Goal: Task Accomplishment & Management: Use online tool/utility

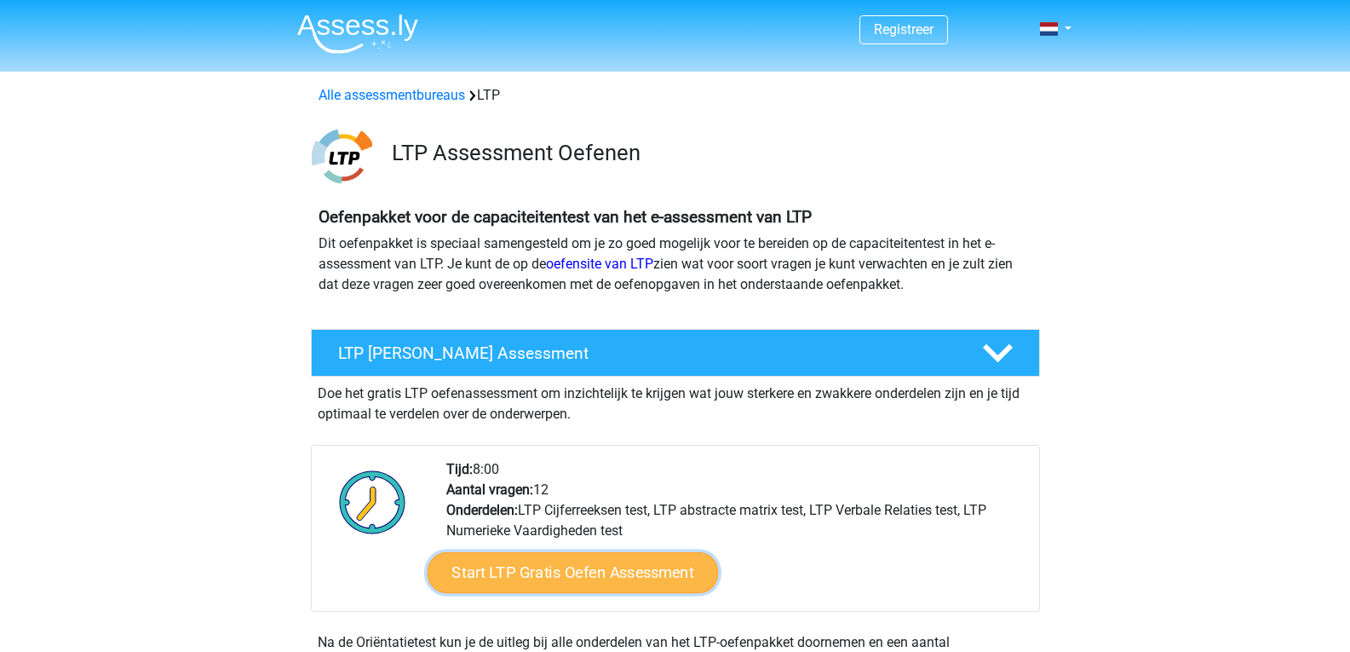
click at [545, 575] on link "Start LTP Gratis Oefen Assessment" at bounding box center [572, 572] width 291 height 41
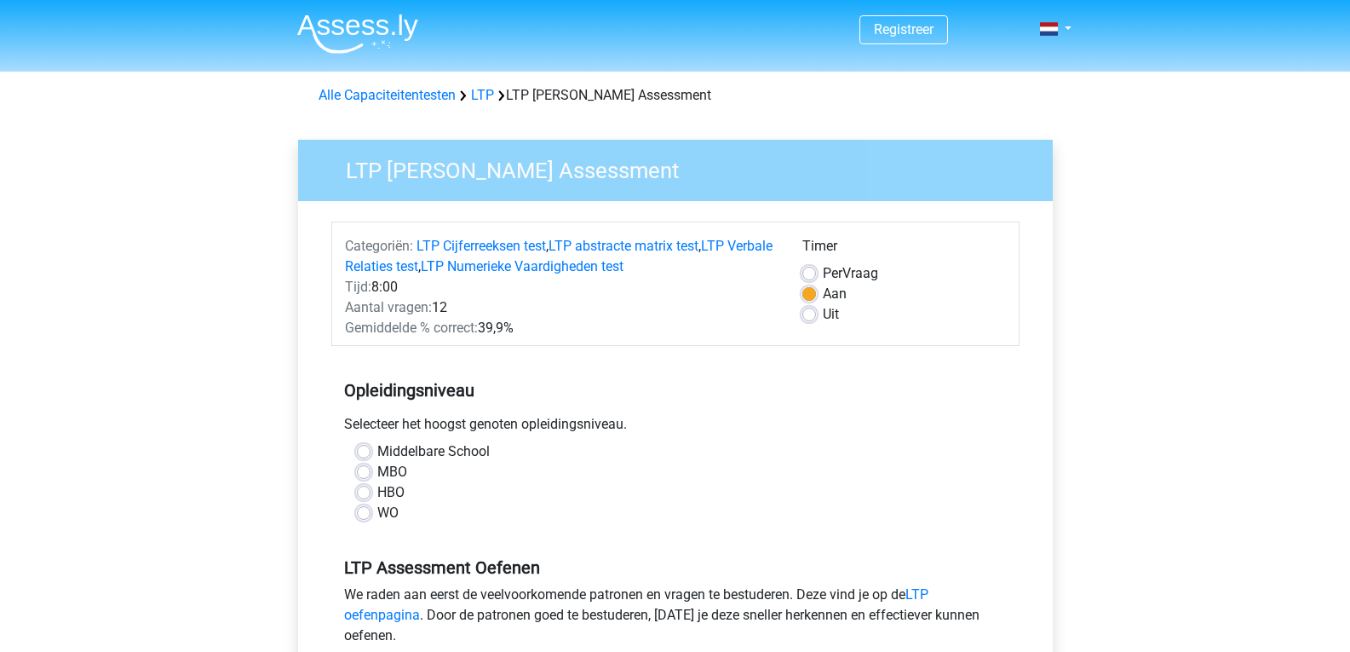
click at [377, 471] on label "MBO" at bounding box center [392, 472] width 30 height 20
click at [365, 471] on input "MBO" at bounding box center [364, 470] width 14 height 17
radio input "true"
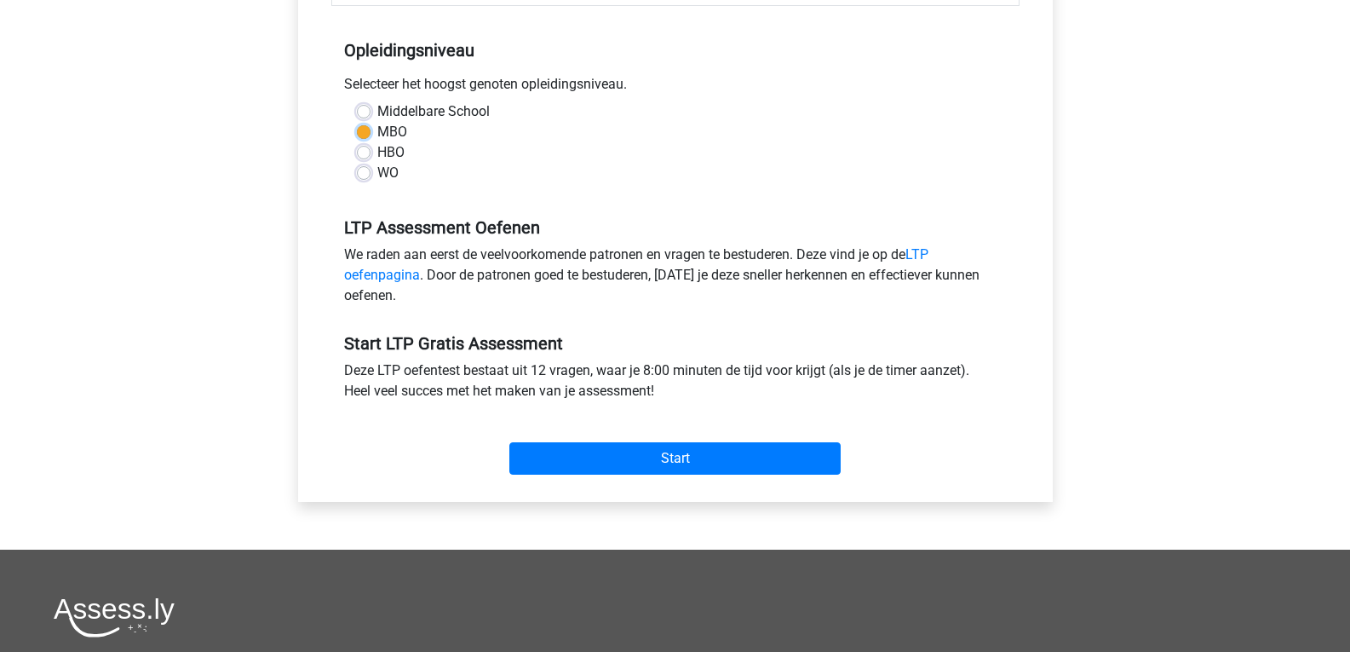
scroll to position [341, 0]
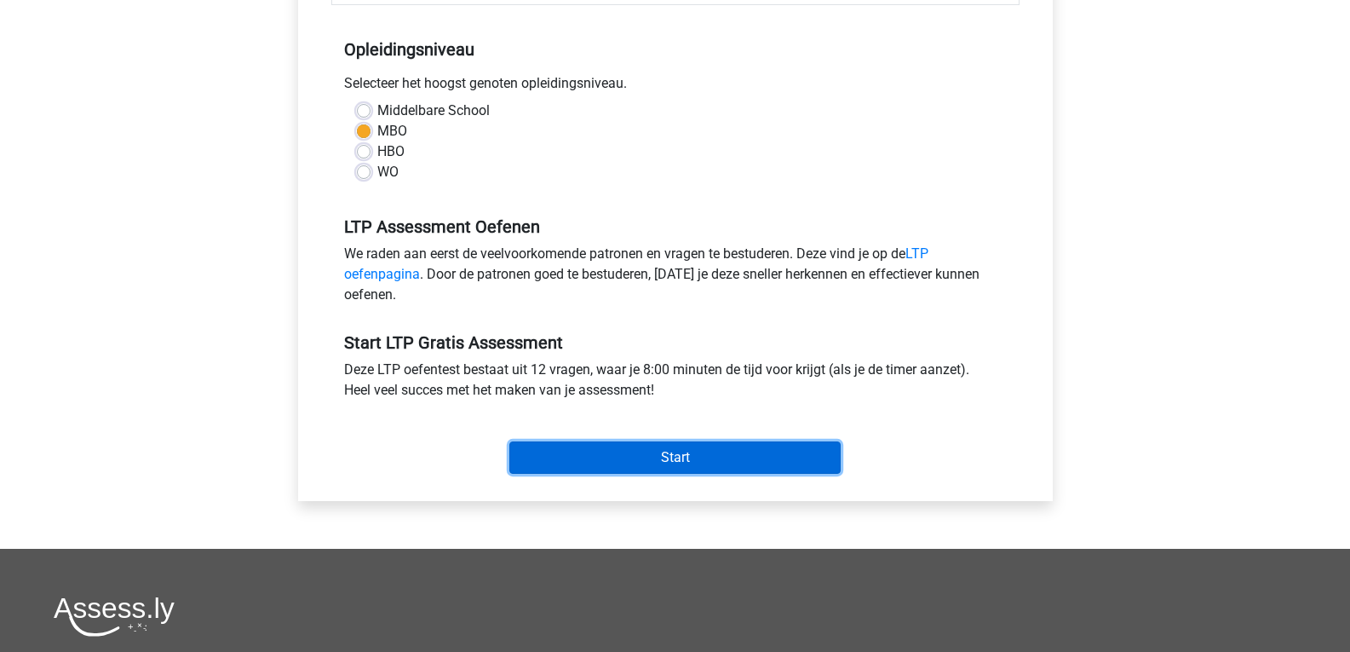
click at [671, 456] on input "Start" at bounding box center [674, 457] width 331 height 32
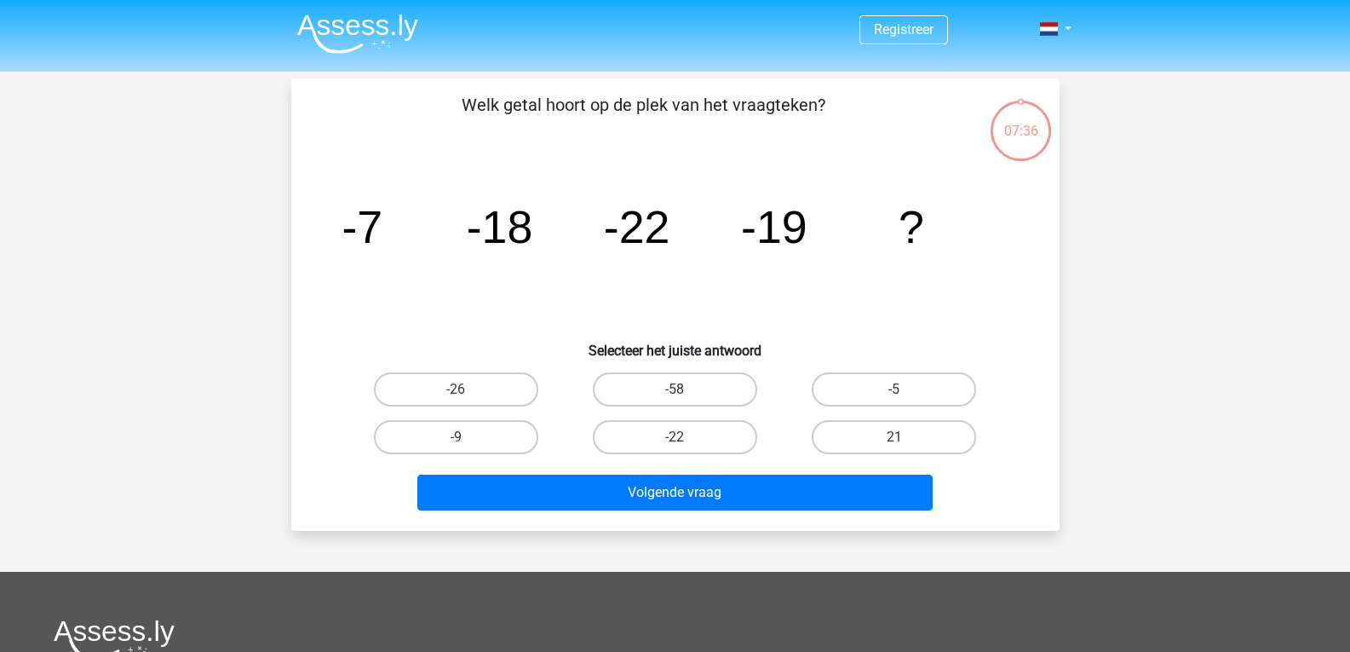
click at [456, 440] on input "-9" at bounding box center [461, 442] width 11 height 11
radio input "true"
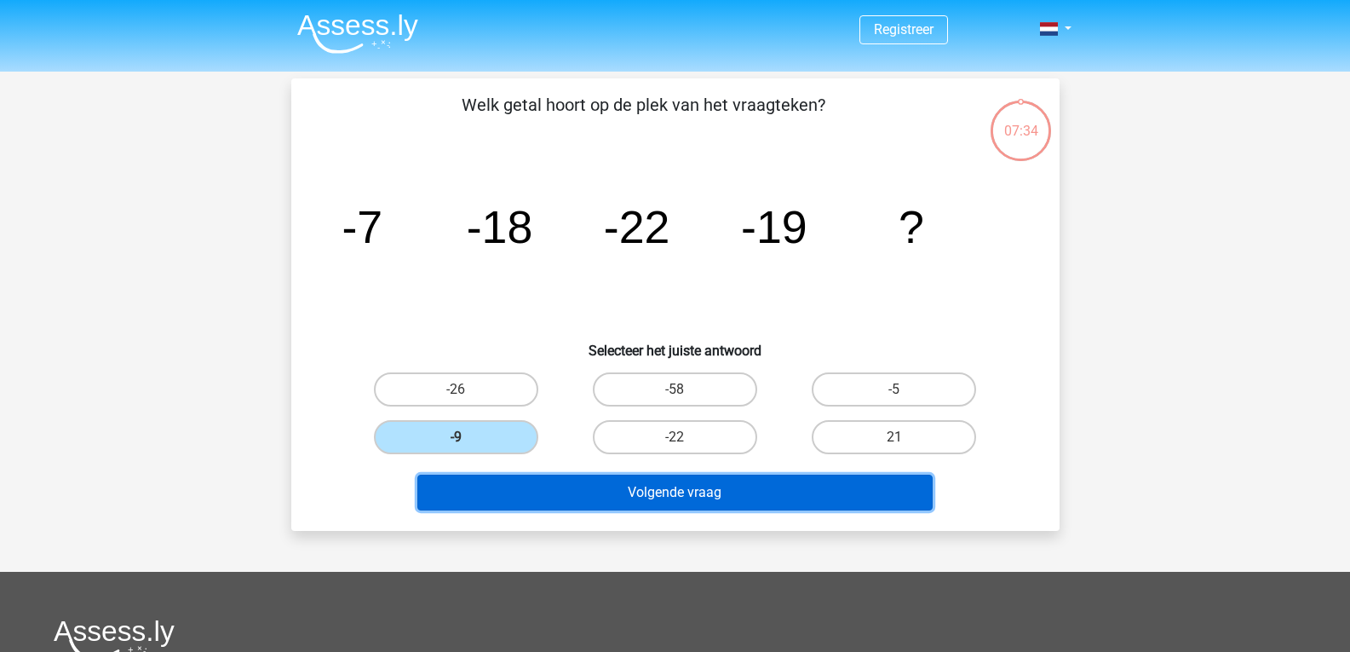
click at [695, 492] on button "Volgende vraag" at bounding box center [674, 493] width 515 height 36
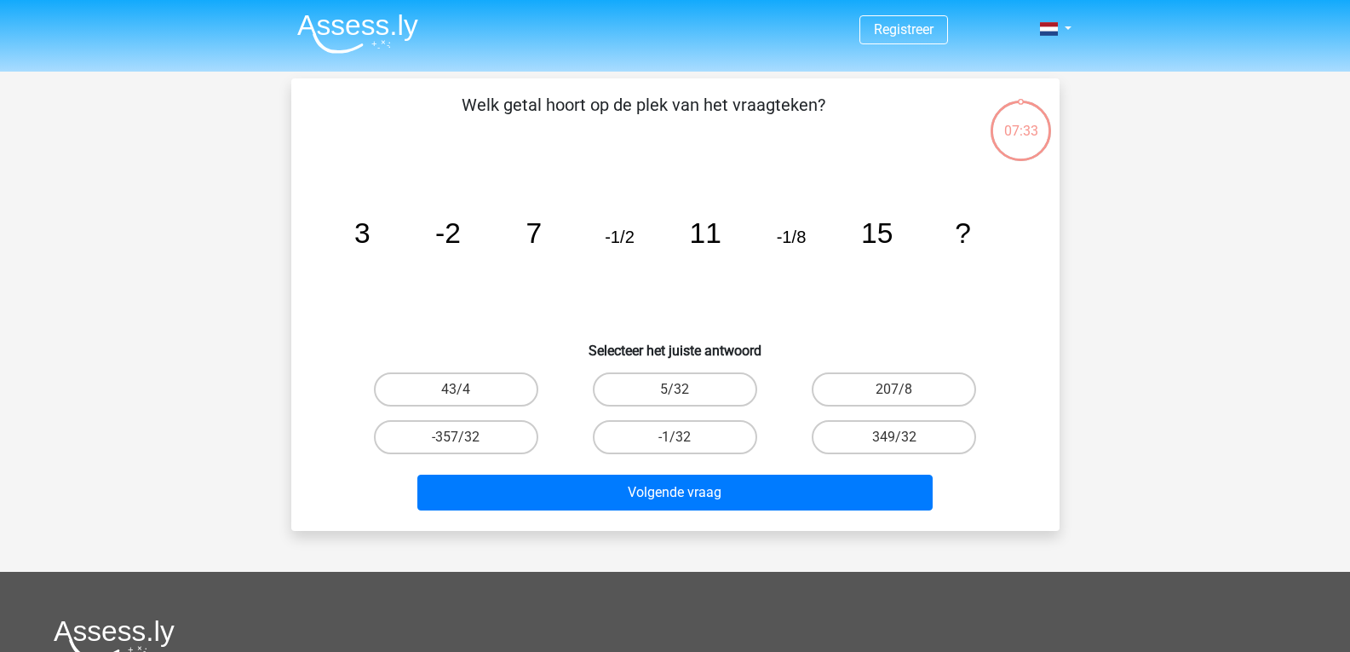
scroll to position [78, 0]
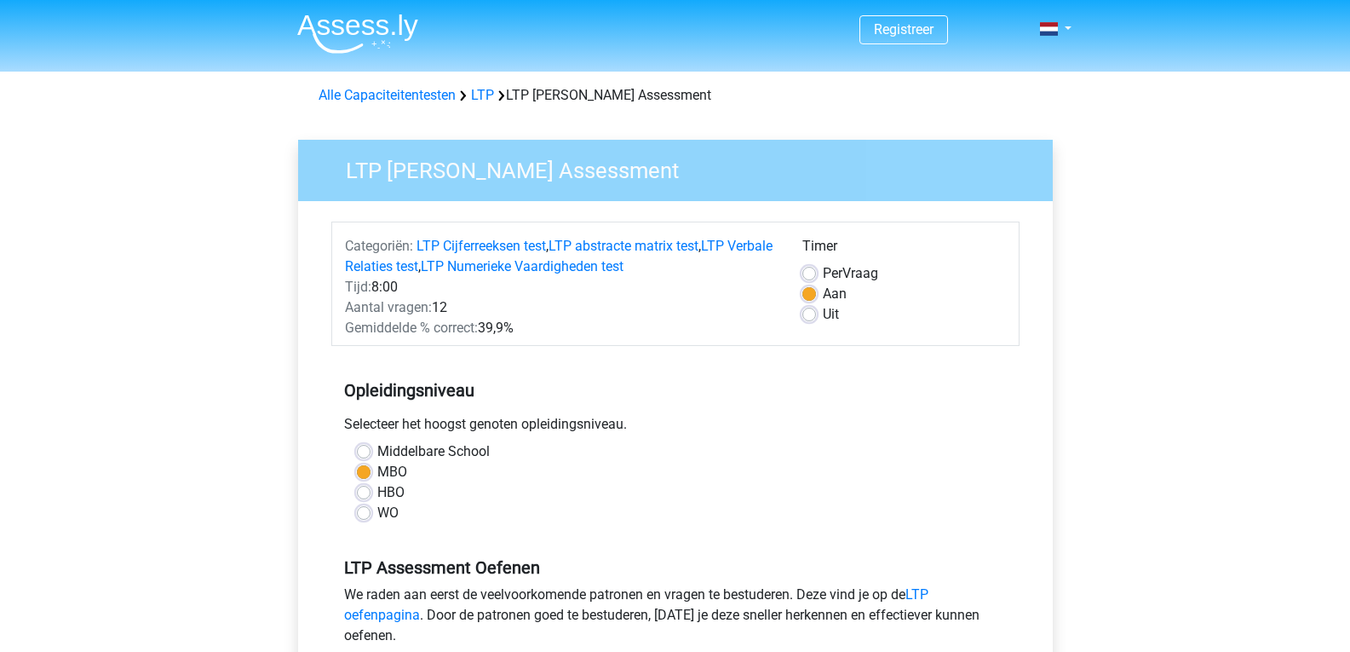
scroll to position [341, 0]
